Goal: Task Accomplishment & Management: Complete application form

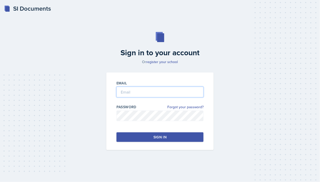
click at [128, 87] on input "email" at bounding box center [159, 92] width 87 height 11
click at [136, 91] on input "email" at bounding box center [159, 92] width 87 height 11
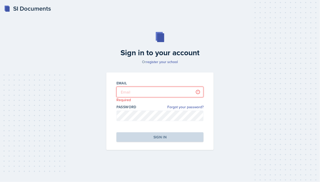
type input "[PERSON_NAME][EMAIL_ADDRESS][DOMAIN_NAME]"
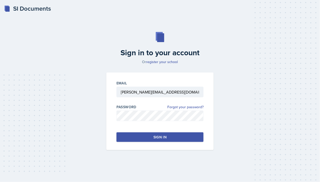
click at [143, 138] on button "Sign in" at bounding box center [159, 137] width 87 height 10
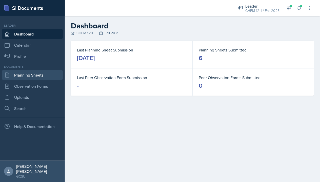
click at [30, 77] on link "Planning Sheets" at bounding box center [32, 75] width 61 height 10
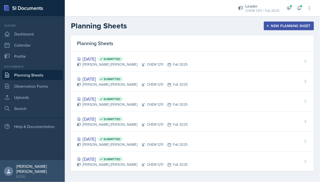
click at [282, 24] on div "New Planning Sheet" at bounding box center [289, 26] width 44 height 4
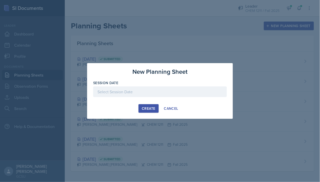
click at [116, 91] on div at bounding box center [160, 91] width 134 height 11
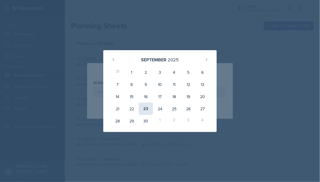
click at [150, 111] on div "23" at bounding box center [146, 109] width 14 height 12
type input "[DATE]"
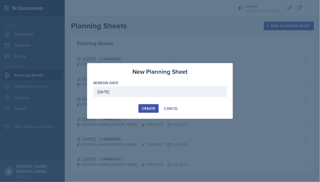
click at [150, 110] on div "Create" at bounding box center [148, 108] width 13 height 4
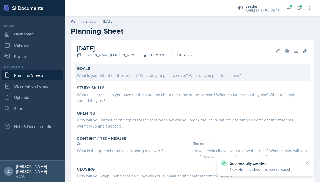
click at [143, 72] on div "What is your intent for the session? What do you plan to cover? What do you pla…" at bounding box center [192, 74] width 231 height 7
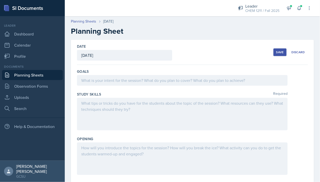
click at [151, 76] on div at bounding box center [182, 80] width 211 height 11
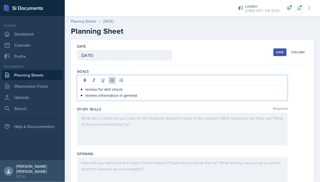
click at [108, 115] on div at bounding box center [182, 129] width 211 height 32
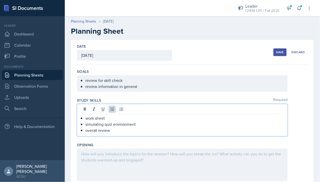
click at [110, 154] on div at bounding box center [182, 164] width 211 height 32
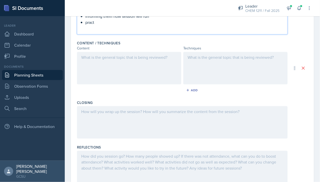
scroll to position [147, 0]
click at [128, 76] on div at bounding box center [129, 67] width 104 height 32
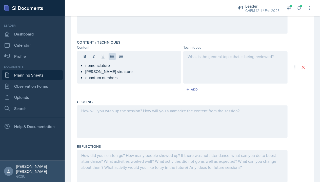
click at [233, 47] on div "Techniques" at bounding box center [235, 47] width 104 height 5
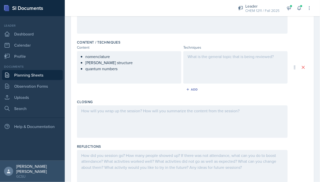
click at [230, 50] on div "Content / Techniques Content Techniques nomenclature [PERSON_NAME] structure qu…" at bounding box center [192, 68] width 231 height 60
click at [227, 54] on div at bounding box center [235, 67] width 104 height 32
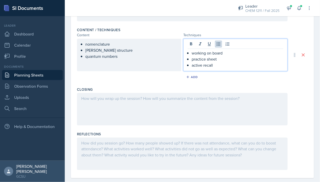
scroll to position [167, 0]
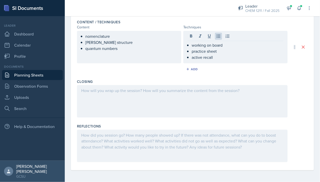
click at [129, 79] on div "Closing" at bounding box center [192, 81] width 231 height 5
click at [130, 89] on div at bounding box center [182, 101] width 211 height 32
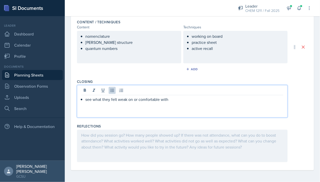
click at [22, 92] on div "Documents Planning Sheets Observation Forms Uploads Search" at bounding box center [32, 88] width 61 height 49
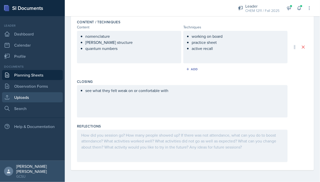
click at [22, 94] on link "Uploads" at bounding box center [32, 97] width 61 height 10
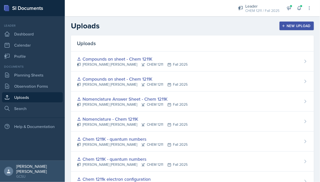
click at [293, 24] on div "New Upload" at bounding box center [297, 26] width 28 height 4
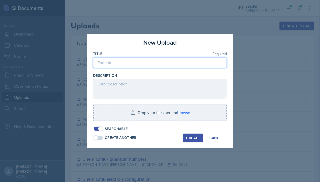
click at [138, 62] on input at bounding box center [160, 62] width 134 height 11
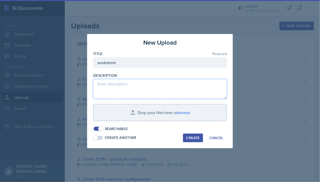
click at [112, 86] on textarea at bounding box center [160, 89] width 134 height 20
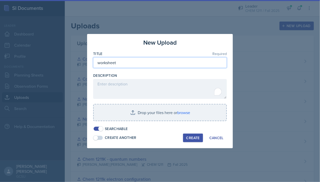
drag, startPoint x: 123, startPoint y: 63, endPoint x: 77, endPoint y: 60, distance: 46.5
click at [77, 60] on div "New Upload Title Required worksheet Description Drop your files here or browse …" at bounding box center [160, 91] width 320 height 182
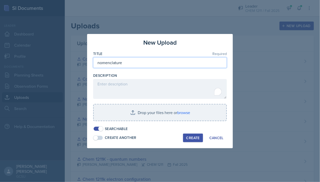
type input "nomenclature"
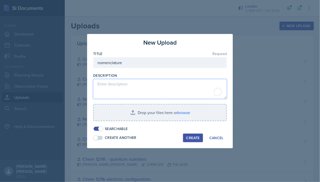
click at [131, 94] on textarea "To enrich screen reader interactions, please activate Accessibility in Grammarl…" at bounding box center [160, 89] width 134 height 20
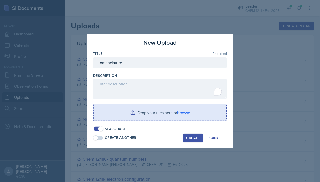
click at [133, 112] on input "file" at bounding box center [160, 112] width 133 height 16
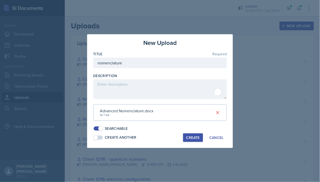
click at [193, 137] on div "Create" at bounding box center [192, 137] width 13 height 4
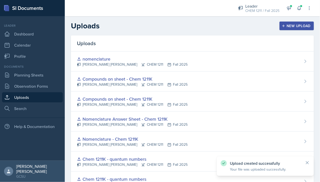
click at [285, 27] on icon "button" at bounding box center [284, 26] width 4 height 4
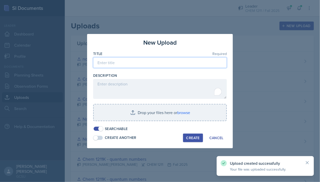
click at [129, 66] on input at bounding box center [160, 62] width 134 height 11
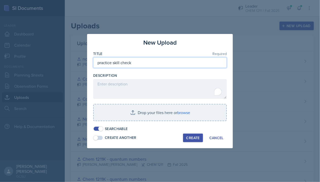
type input "practice skill check"
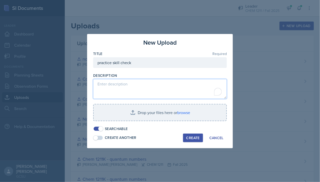
click at [123, 86] on textarea "To enrich screen reader interactions, please activate Accessibility in Grammarl…" at bounding box center [160, 89] width 134 height 20
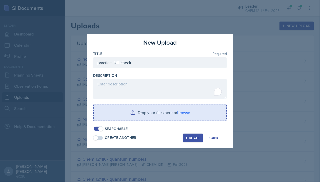
click at [135, 112] on input "file" at bounding box center [160, 112] width 133 height 16
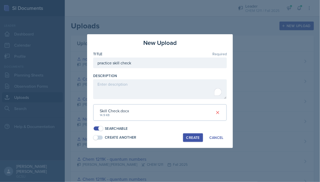
click at [192, 137] on div "Create" at bounding box center [192, 137] width 13 height 4
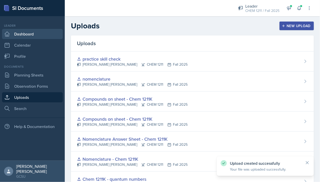
click at [26, 34] on link "Dashboard" at bounding box center [32, 34] width 61 height 10
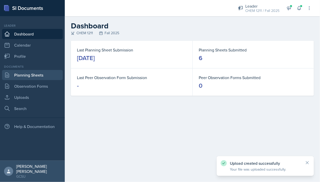
click at [35, 76] on link "Planning Sheets" at bounding box center [32, 75] width 61 height 10
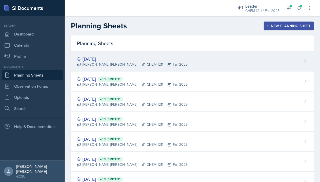
click at [172, 60] on div "[DATE] [PERSON_NAME] [PERSON_NAME] CHEM 1211 Fall 2025" at bounding box center [192, 61] width 243 height 20
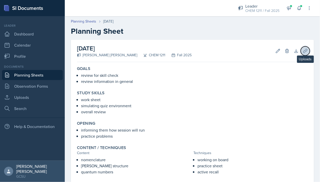
click at [303, 50] on icon at bounding box center [305, 50] width 5 height 5
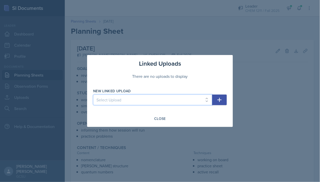
click at [166, 102] on select "Select Upload Chem 1211 Chem 1211K Chemistry 1211K - sig figs and unit conversi…" at bounding box center [152, 99] width 119 height 11
select select "f86a49f1-3d2d-4995-99fa-f4fa2c291ea2"
click at [221, 98] on icon "button" at bounding box center [219, 100] width 6 height 6
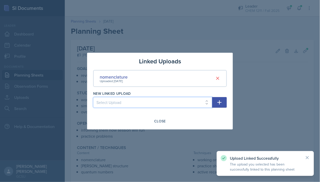
click at [157, 102] on select "Select Upload Chem 1211 Chem 1211K Chemistry 1211K - sig figs and unit conversi…" at bounding box center [152, 102] width 119 height 11
select select "cde8277d-4afb-45ad-abe2-25aa5b8e99c2"
click at [221, 101] on icon "button" at bounding box center [219, 102] width 6 height 6
select select
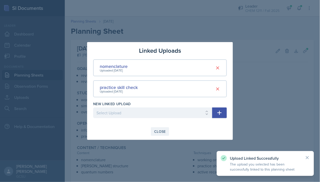
click at [157, 131] on div "Close" at bounding box center [160, 131] width 12 height 4
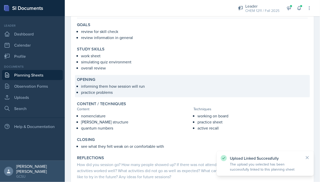
scroll to position [77, 0]
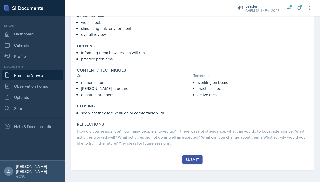
click at [184, 156] on button "Submit" at bounding box center [192, 159] width 20 height 9
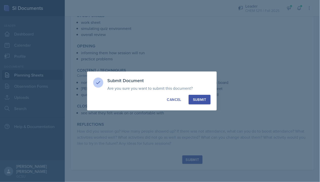
click at [200, 101] on div "Submit" at bounding box center [199, 99] width 13 height 5
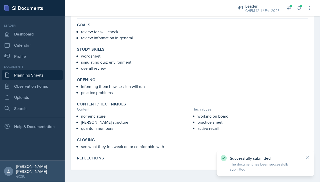
scroll to position [43, 0]
